Goal: Information Seeking & Learning: Learn about a topic

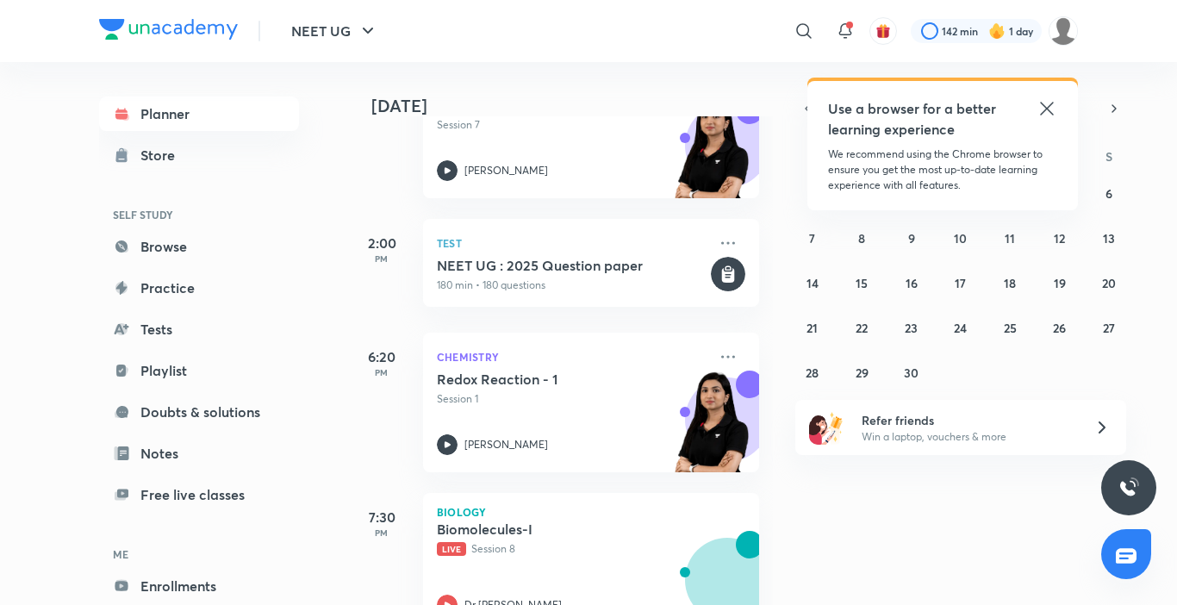
scroll to position [852, 0]
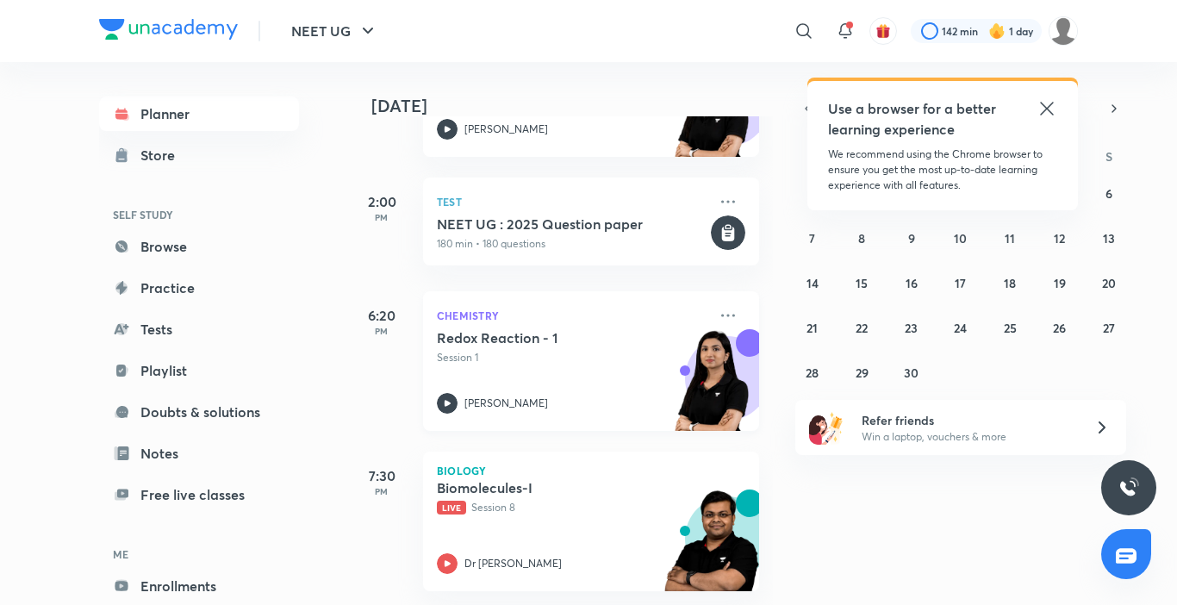
click at [452, 394] on icon at bounding box center [447, 403] width 21 height 21
